Goal: Information Seeking & Learning: Understand process/instructions

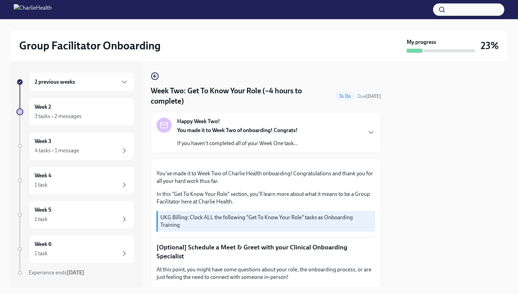
scroll to position [381, 0]
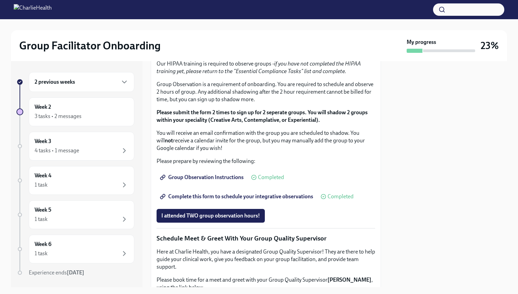
copy div "Skills For Facilitators"
click at [226, 34] on button "I completed these three Docebo courses!" at bounding box center [210, 28] width 106 height 14
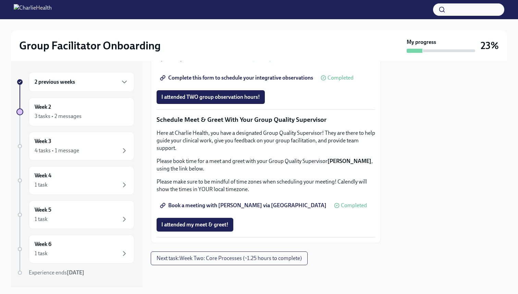
scroll to position [639, 0]
click at [225, 258] on span "Next task : Week Two: Core Processes (~1.25 hours to complete)" at bounding box center [229, 257] width 145 height 7
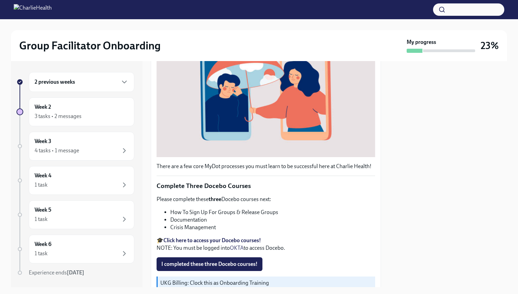
scroll to position [144, 0]
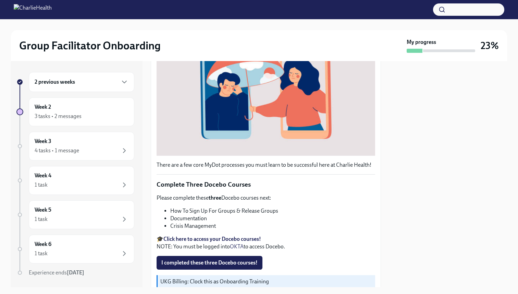
click at [214, 210] on li "How To Sign Up For Groups & Release Groups" at bounding box center [272, 211] width 205 height 8
copy ul "How To Sign Up For Groups & Release Groups"
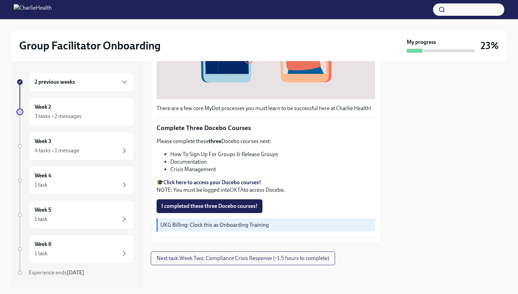
click at [196, 158] on li "Documentation" at bounding box center [272, 162] width 205 height 8
copy li "Documentation"
click at [171, 171] on li "Crisis Management" at bounding box center [272, 169] width 205 height 8
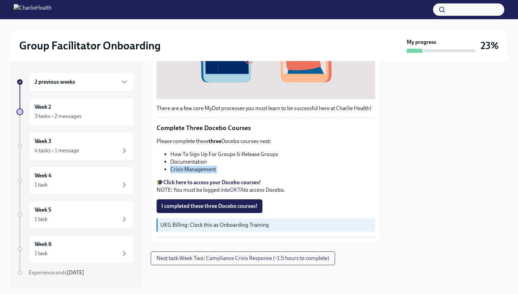
click at [171, 171] on li "Crisis Management" at bounding box center [272, 169] width 205 height 8
copy div "Crisis Management"
click at [214, 258] on span "Next task : Week Two: Compliance Crisis Response (~1.5 hours to complete)" at bounding box center [243, 257] width 173 height 7
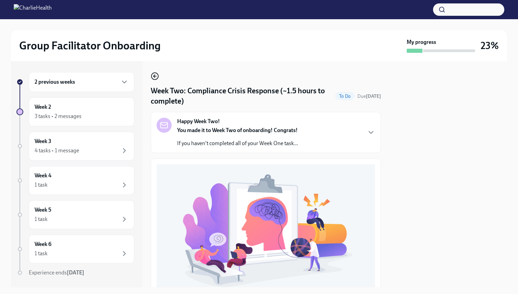
click at [157, 76] on icon "button" at bounding box center [155, 76] width 8 height 8
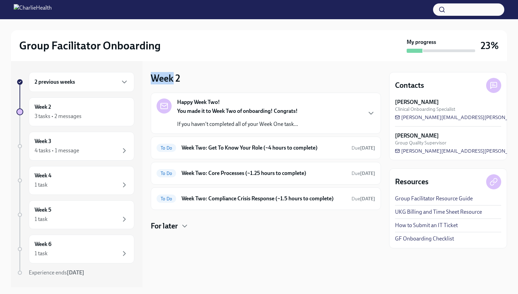
click at [157, 76] on h3 "Week 2" at bounding box center [165, 78] width 29 height 12
click at [247, 75] on div "Week 2 Happy Week Two! You made it to Week Two of onboarding! Congrats! If you …" at bounding box center [266, 151] width 230 height 159
click at [225, 153] on div "To Do Week Two: Get To Know Your Role (~4 hours to complete) Due [DATE]" at bounding box center [266, 147] width 230 height 23
click at [233, 113] on strong "You made it to Week Two of onboarding! Congrats!" at bounding box center [237, 111] width 121 height 7
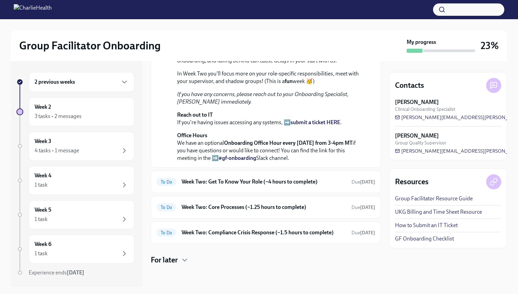
scroll to position [189, 0]
click at [232, 181] on h6 "Week Two: Get To Know Your Role (~4 hours to complete)" at bounding box center [264, 182] width 164 height 8
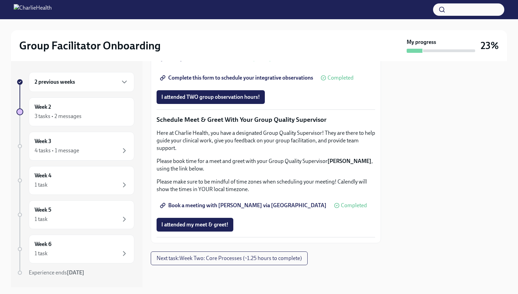
scroll to position [639, 0]
click at [99, 149] on div "4 tasks • 1 message" at bounding box center [82, 150] width 94 height 8
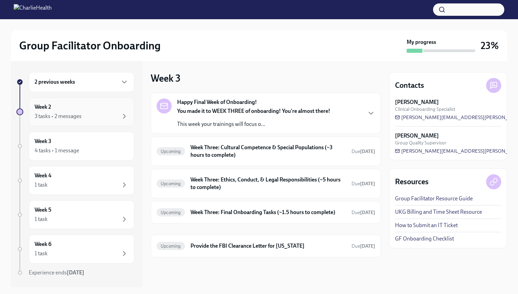
click at [91, 111] on div "Week 2 3 tasks • 2 messages" at bounding box center [82, 111] width 94 height 17
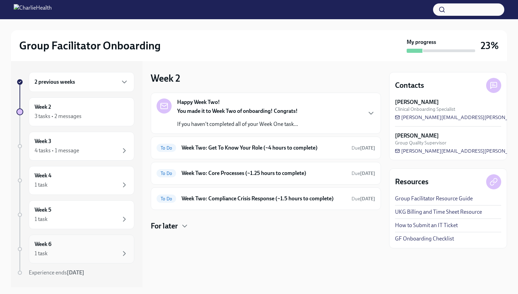
click at [120, 250] on div "1 task" at bounding box center [82, 253] width 94 height 8
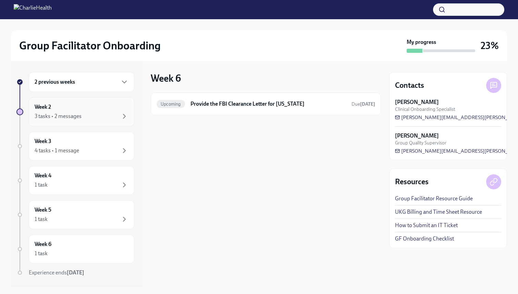
click at [112, 115] on div "3 tasks • 2 messages" at bounding box center [82, 116] width 94 height 8
